Goal: Find specific page/section: Find specific page/section

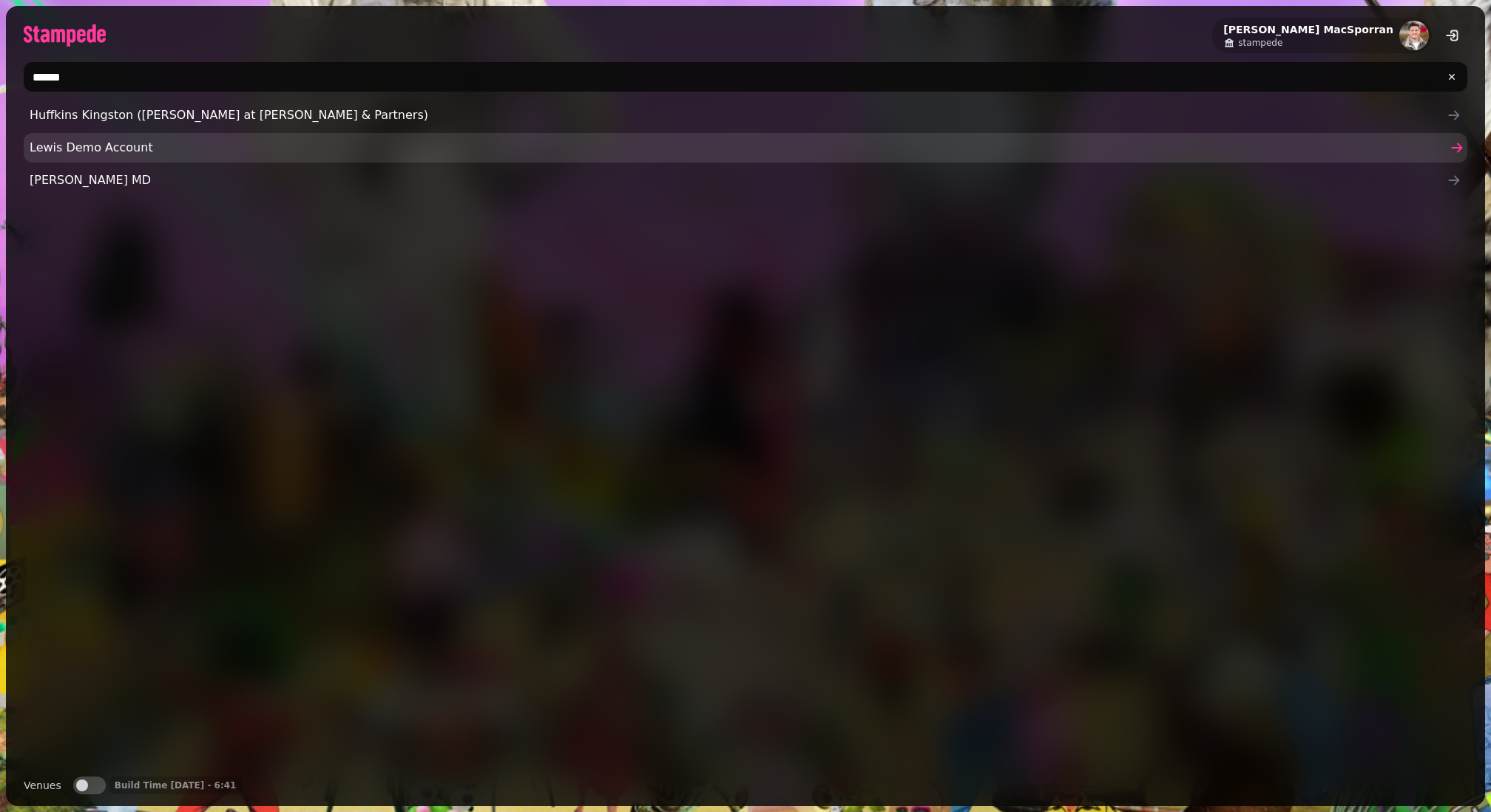
type input "*****"
click at [85, 148] on span "Lewis Demo Account" at bounding box center [738, 147] width 1417 height 18
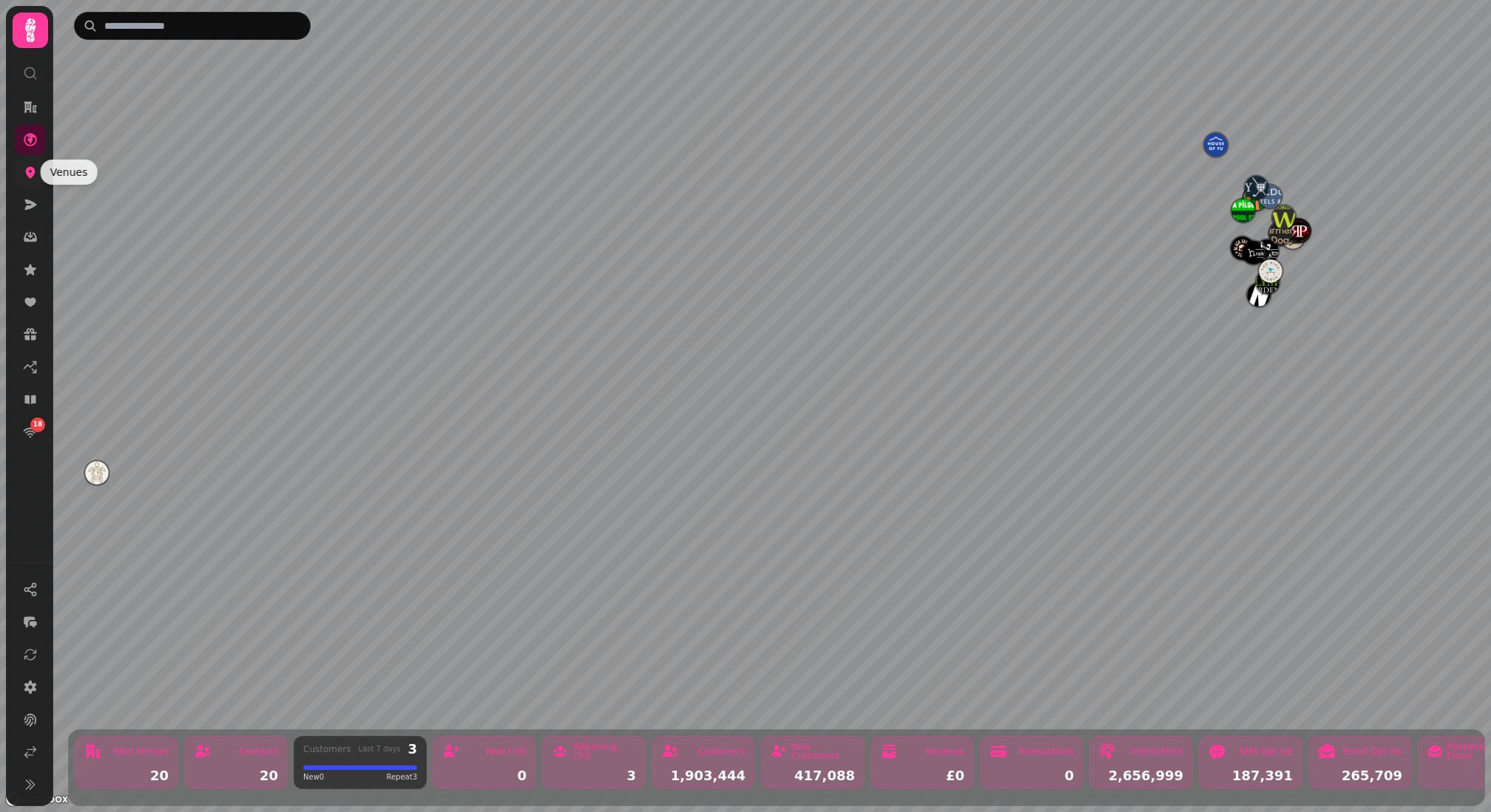
click at [31, 177] on icon at bounding box center [31, 173] width 10 height 11
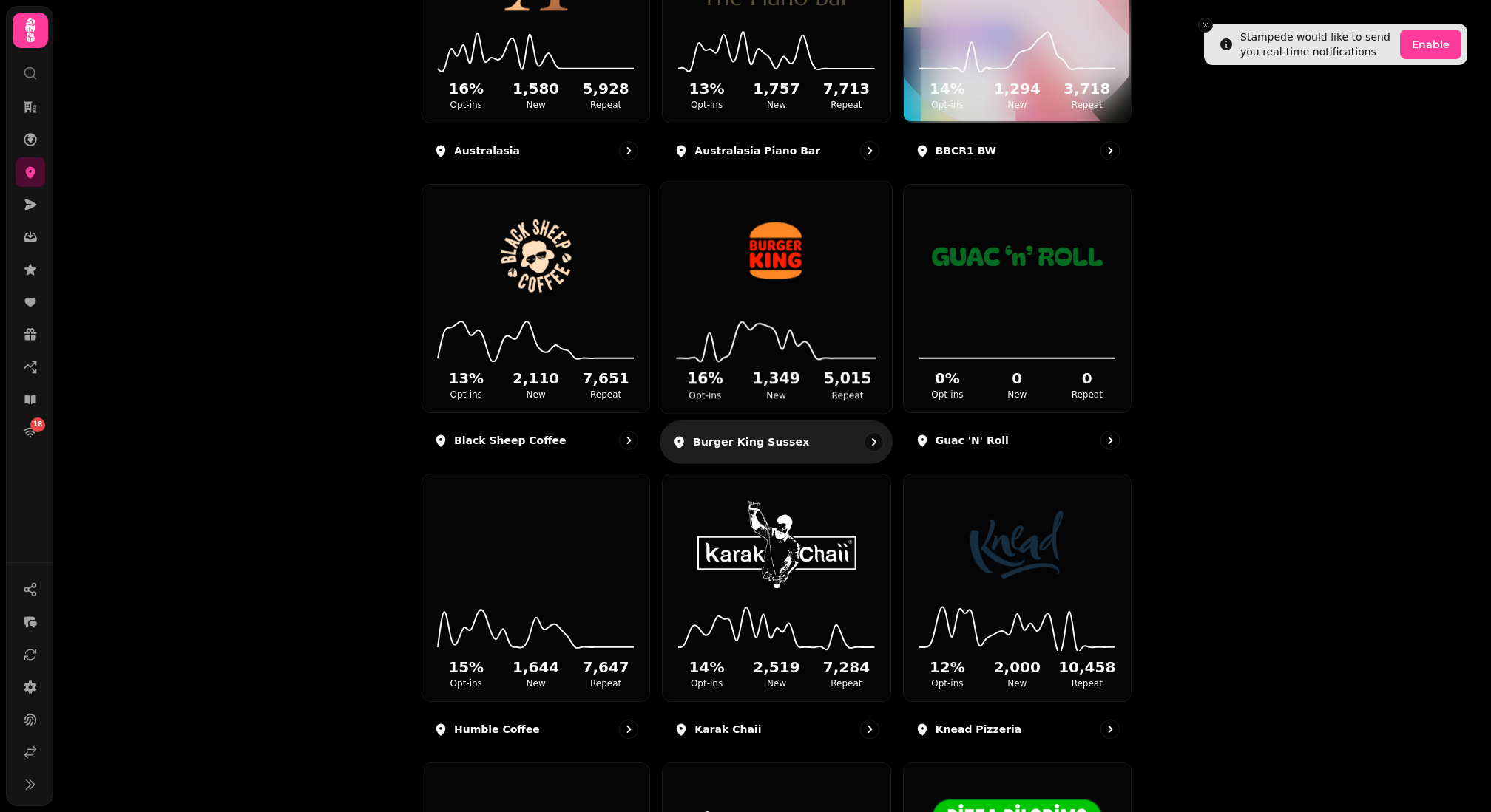
scroll to position [367, 0]
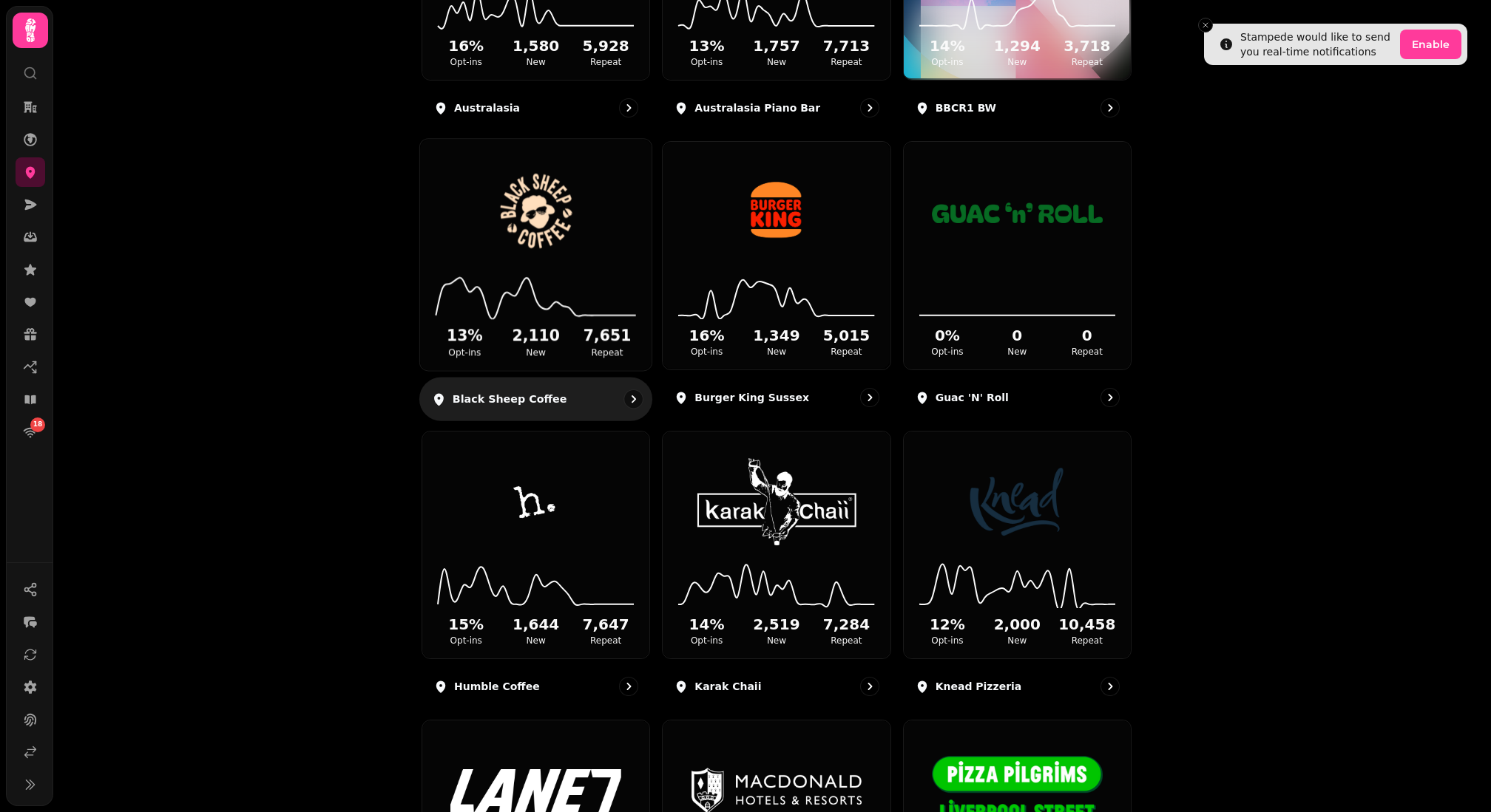
click at [562, 261] on div "13 % Opt-ins 2,110 New 7,651 Repeat" at bounding box center [536, 315] width 232 height 112
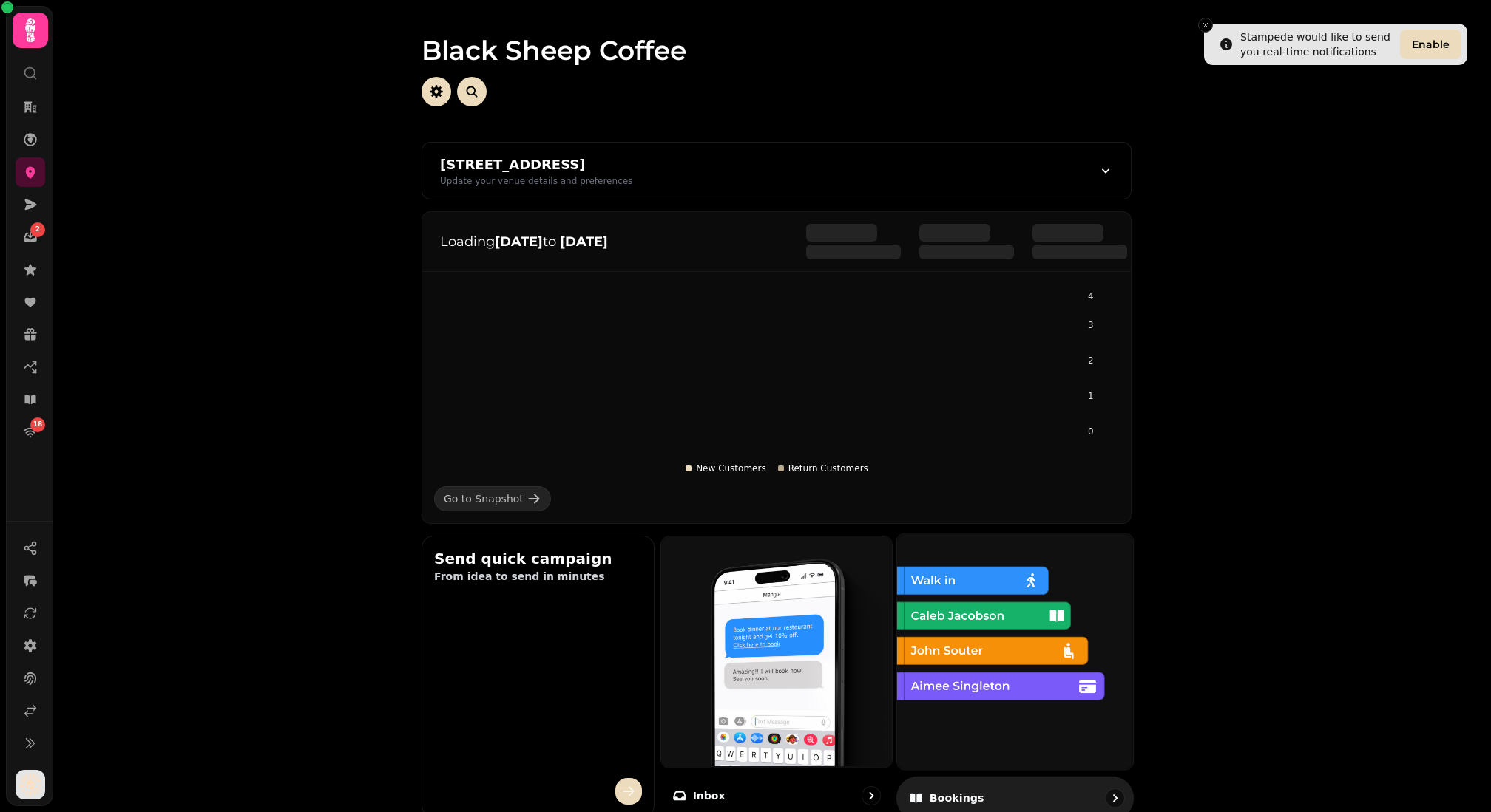
scroll to position [565, 0]
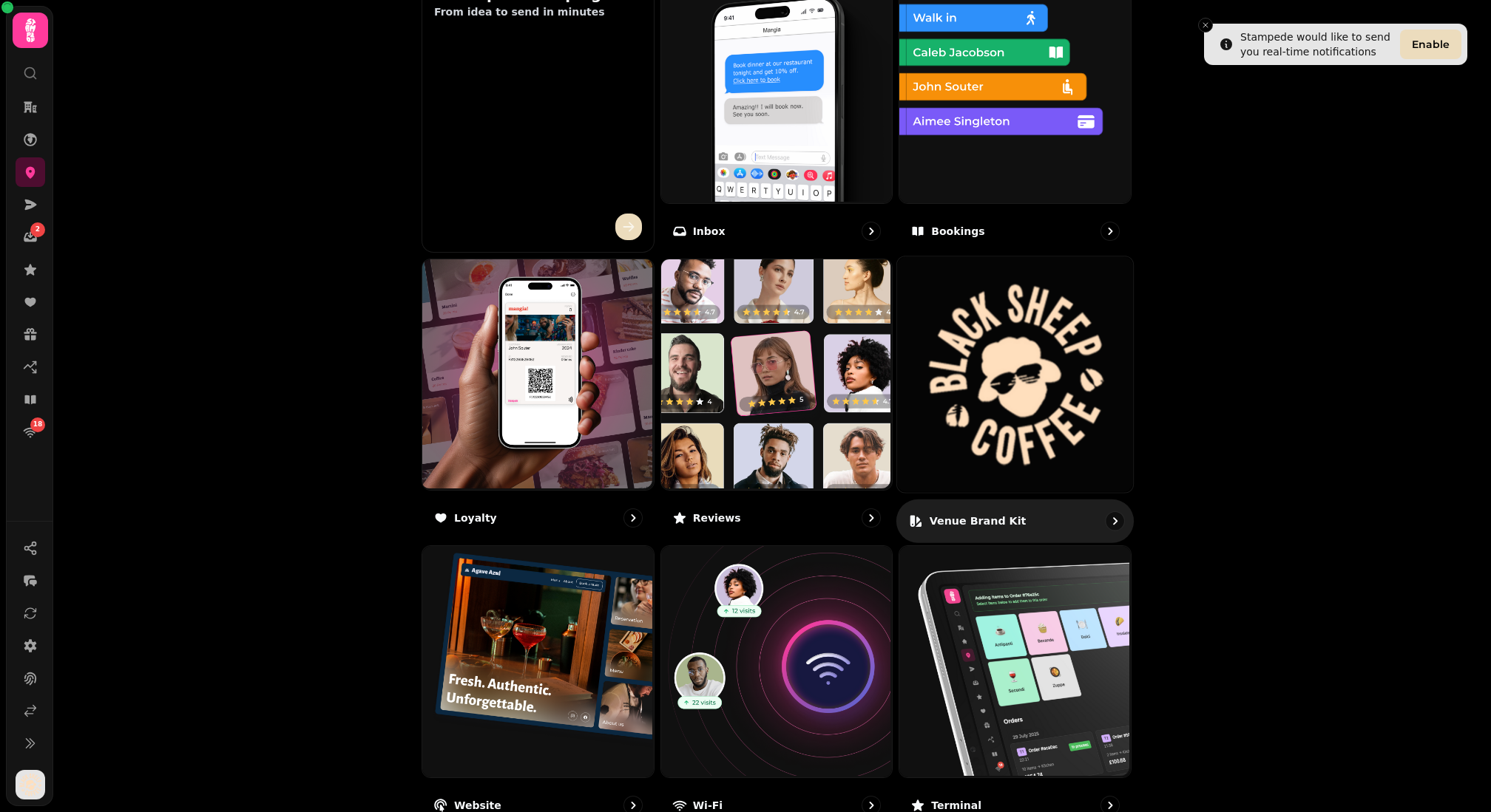
click at [971, 409] on img at bounding box center [1015, 374] width 236 height 236
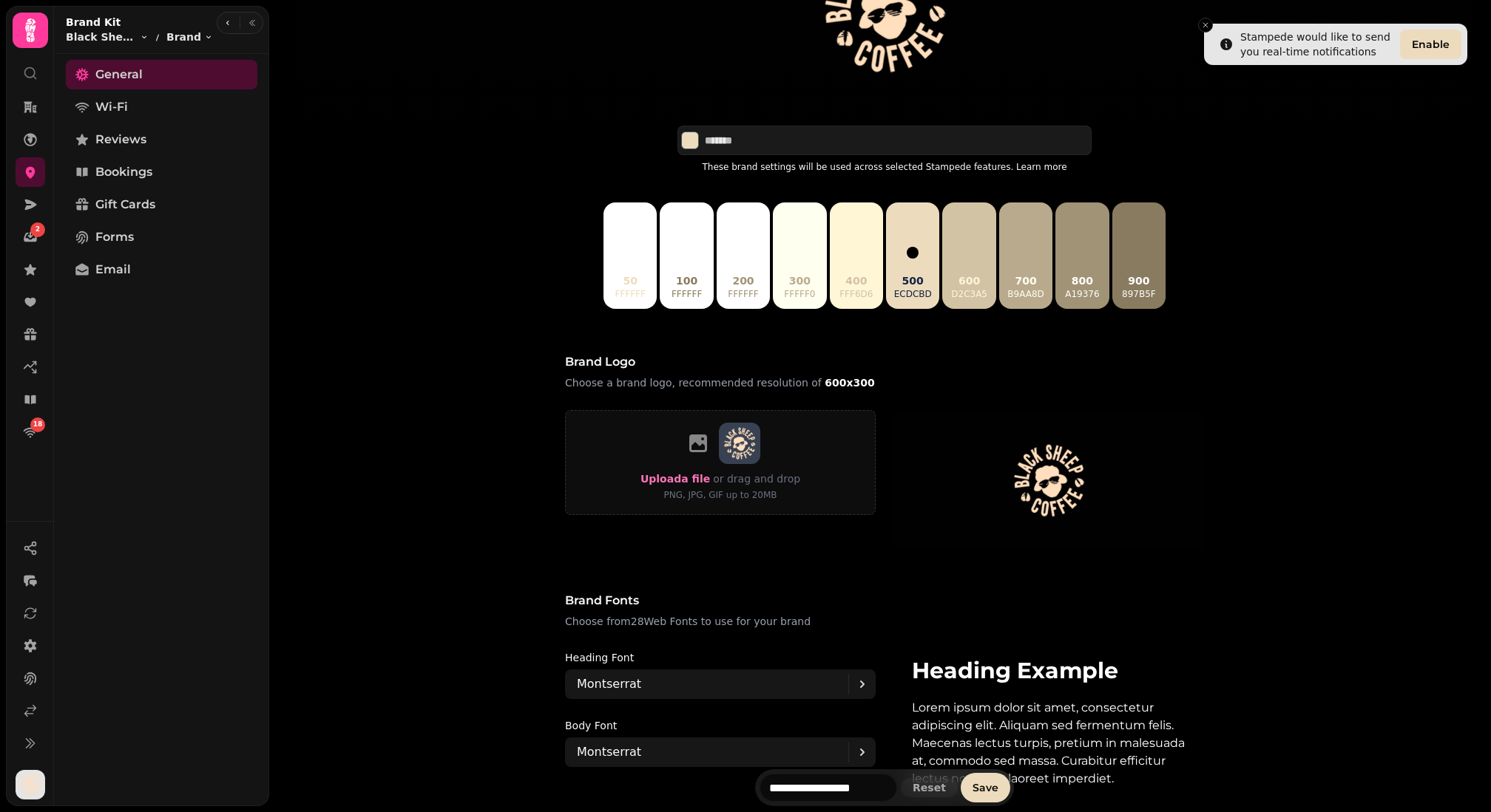
scroll to position [92, 0]
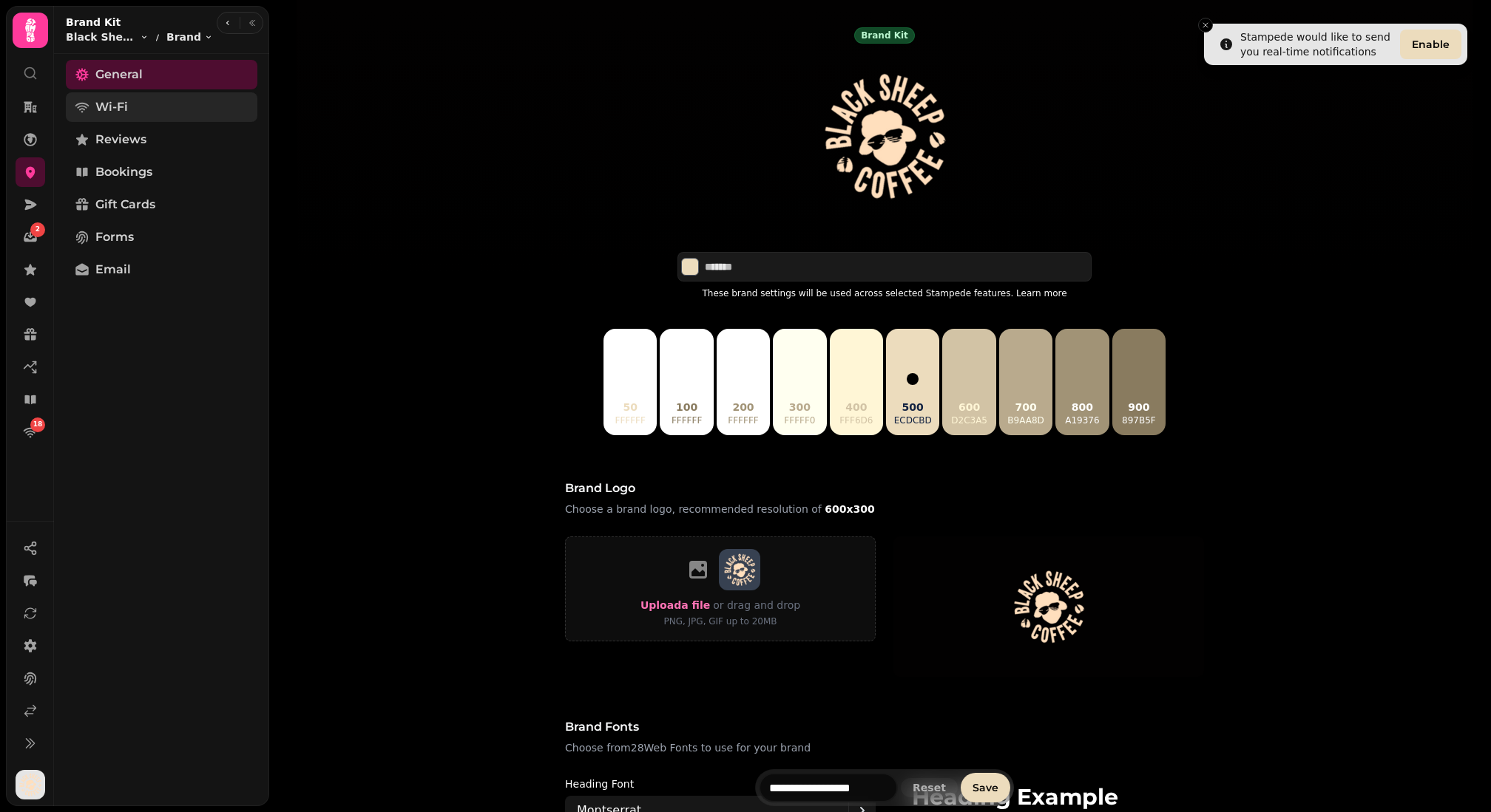
click at [168, 93] on link "Wi-Fi" at bounding box center [161, 107] width 192 height 30
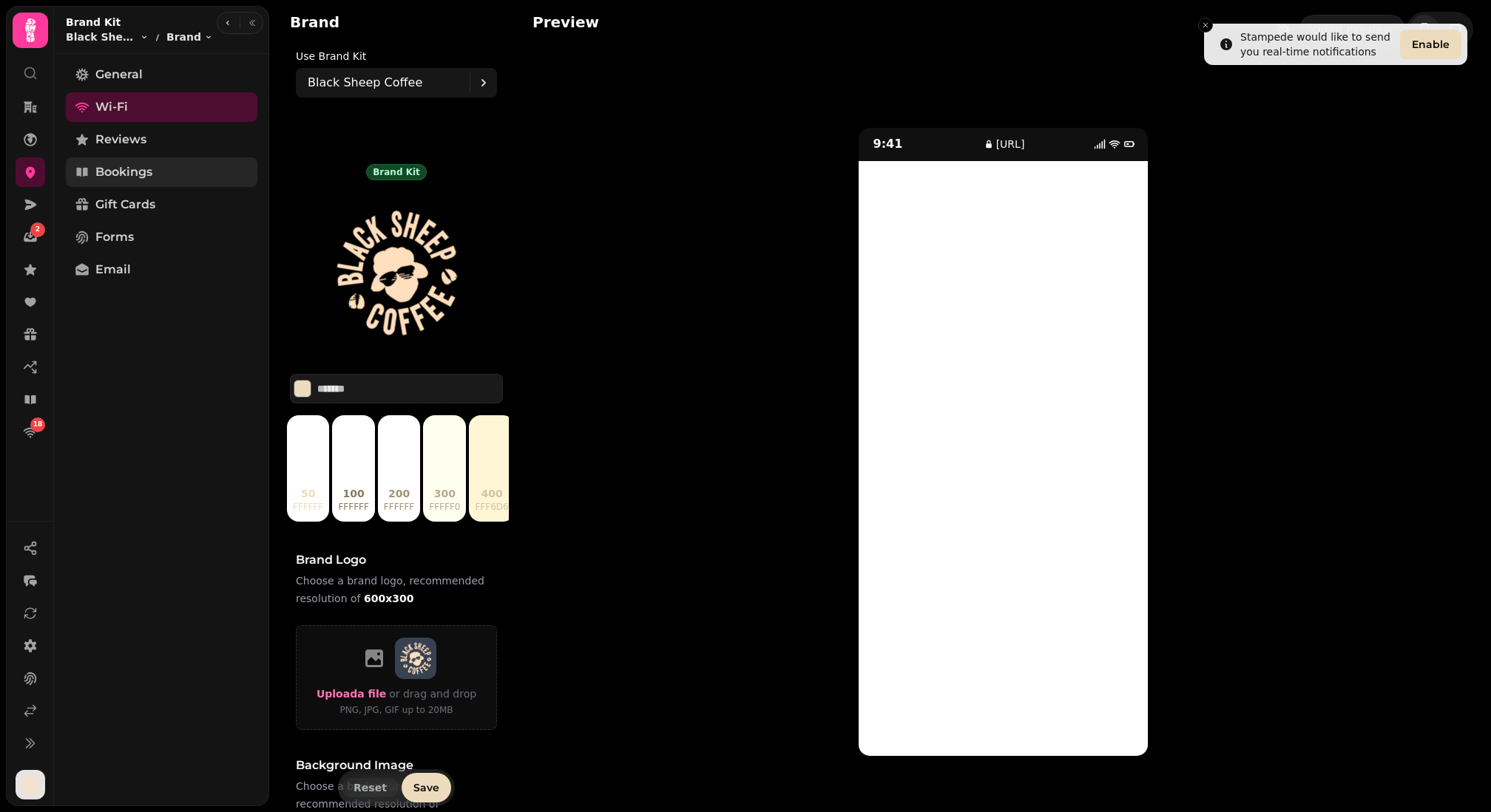
click at [129, 168] on span "Bookings" at bounding box center [124, 172] width 57 height 18
